Goal: Task Accomplishment & Management: Use online tool/utility

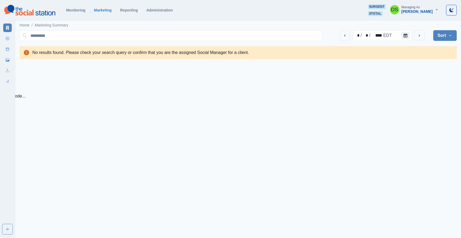
drag, startPoint x: 33, startPoint y: 30, endPoint x: 40, endPoint y: 1, distance: 30.4
click at [40, 63] on div at bounding box center [230, 63] width 461 height 0
click at [5, 38] on link "New Post" at bounding box center [7, 38] width 9 height 9
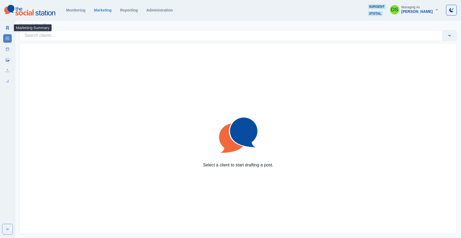
click at [147, 122] on div "Select a client to start drafting a post." at bounding box center [238, 138] width 436 height 190
click at [457, 11] on button "Toggle Mode" at bounding box center [451, 10] width 11 height 11
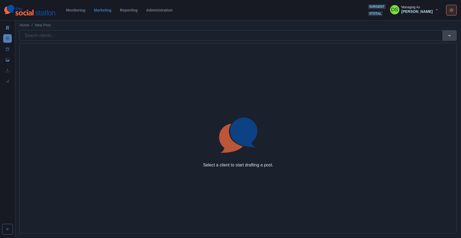
click at [457, 11] on button "Toggle Mode" at bounding box center [451, 10] width 11 height 11
